Goal: Communication & Community: Share content

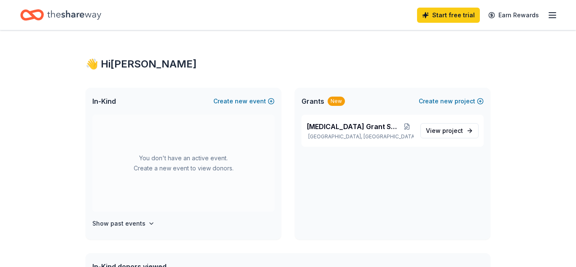
click at [548, 18] on icon "button" at bounding box center [552, 15] width 10 height 10
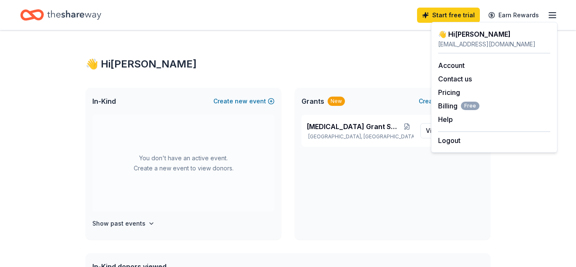
scroll to position [0, 0]
click at [450, 80] on button "Contact us" at bounding box center [455, 79] width 34 height 10
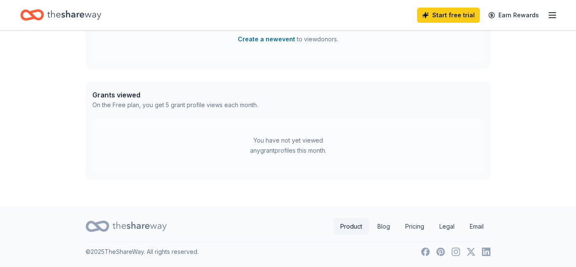
scroll to position [299, 0]
click at [414, 229] on link "Pricing" at bounding box center [414, 227] width 32 height 17
click at [518, 18] on link "Earn Rewards" at bounding box center [513, 15] width 61 height 15
click at [517, 15] on link "Earn Rewards" at bounding box center [513, 15] width 61 height 15
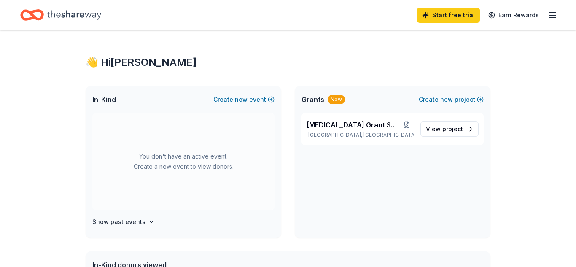
scroll to position [0, 0]
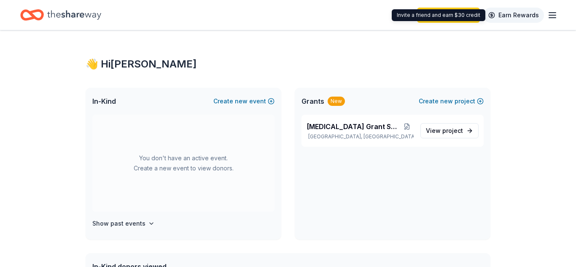
click at [494, 15] on link "Earn Rewards" at bounding box center [513, 15] width 61 height 15
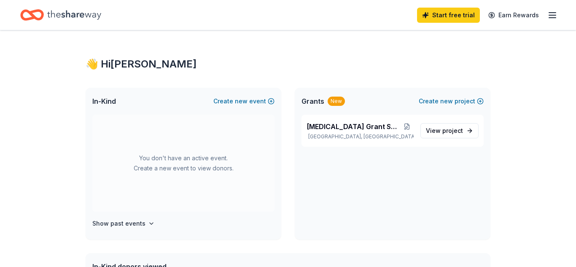
click at [553, 16] on icon "button" at bounding box center [552, 15] width 10 height 10
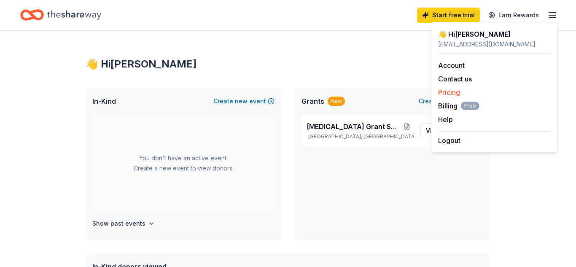
click at [454, 92] on link "Pricing" at bounding box center [449, 92] width 22 height 8
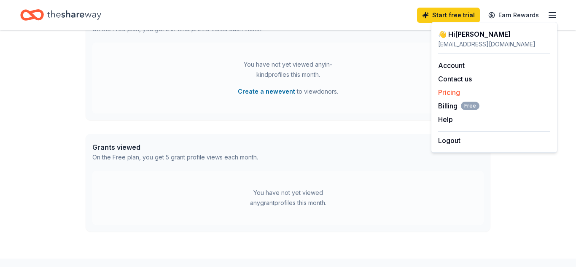
scroll to position [300, 0]
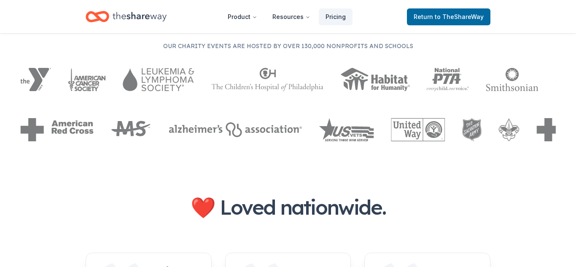
scroll to position [516, 0]
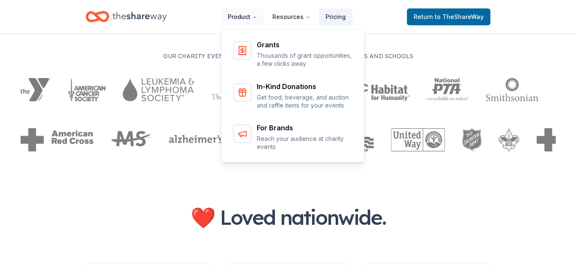
click at [255, 19] on icon "Main" at bounding box center [254, 17] width 5 height 5
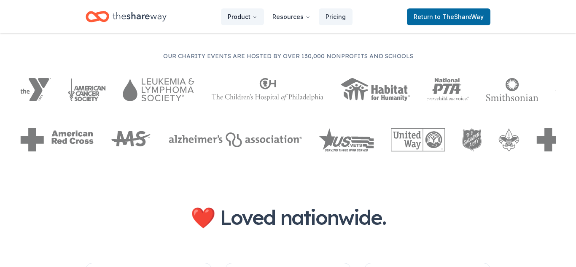
click at [255, 19] on button "Product" at bounding box center [242, 16] width 43 height 17
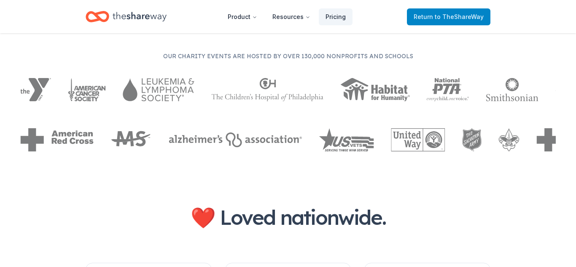
click at [431, 19] on span "Return to TheShareWay" at bounding box center [449, 17] width 70 height 10
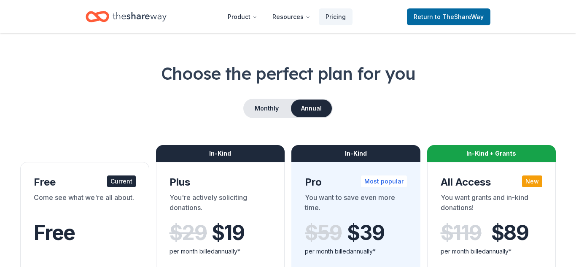
scroll to position [0, 0]
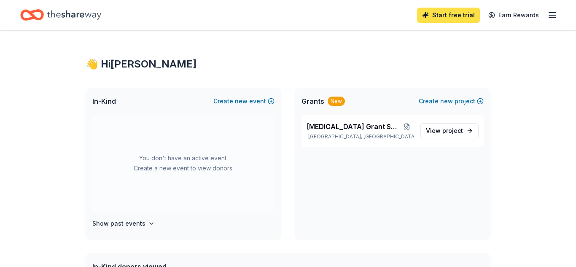
click at [435, 17] on link "Start free trial" at bounding box center [448, 15] width 63 height 15
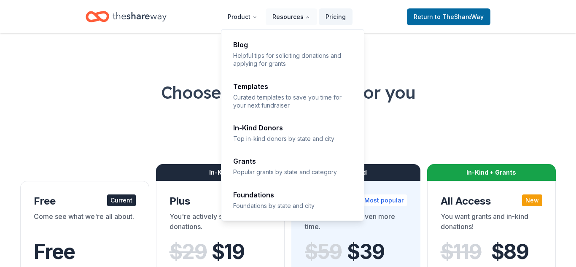
click at [304, 16] on button "Resources" at bounding box center [291, 16] width 51 height 17
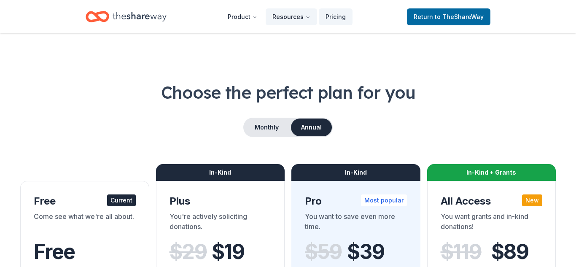
click at [304, 16] on button "Resources" at bounding box center [291, 16] width 51 height 17
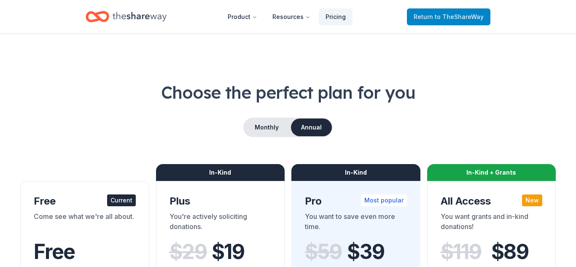
click at [439, 16] on span "to TheShareWay" at bounding box center [459, 16] width 49 height 7
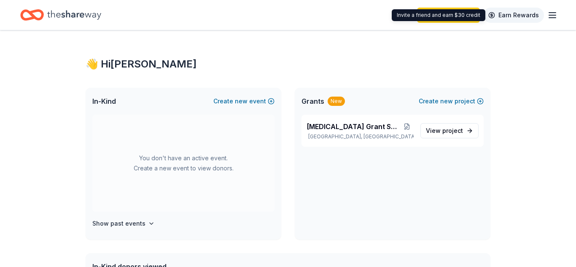
click at [494, 14] on link "Earn Rewards" at bounding box center [513, 15] width 61 height 15
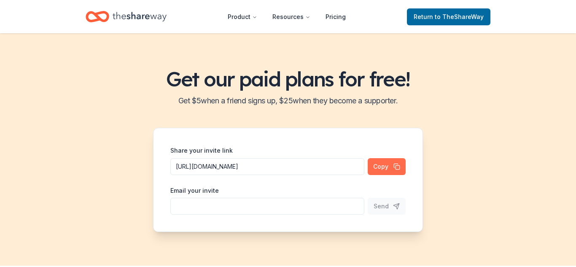
click at [382, 164] on button "Copy" at bounding box center [387, 166] width 38 height 17
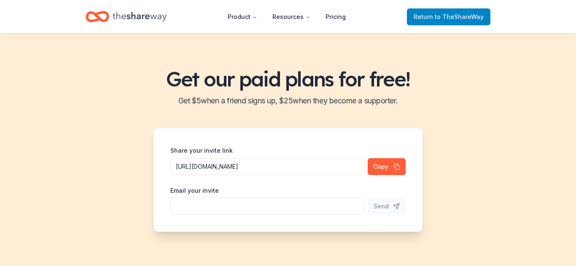
click at [461, 20] on span "Return to TheShareWay" at bounding box center [449, 17] width 70 height 10
